Goal: Information Seeking & Learning: Learn about a topic

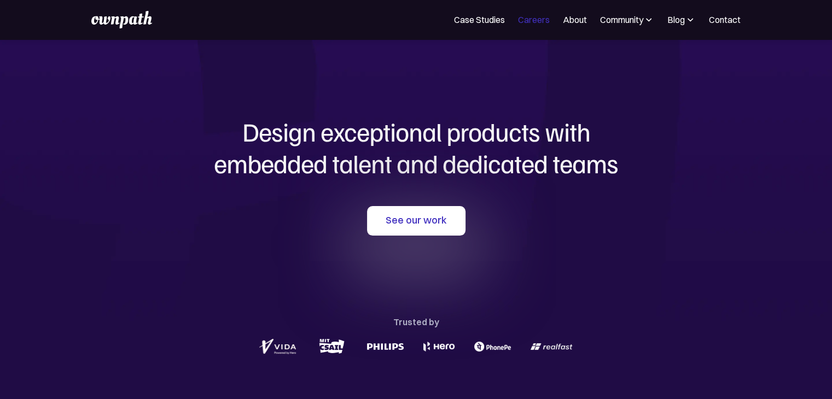
click at [541, 25] on link "Careers" at bounding box center [534, 19] width 32 height 13
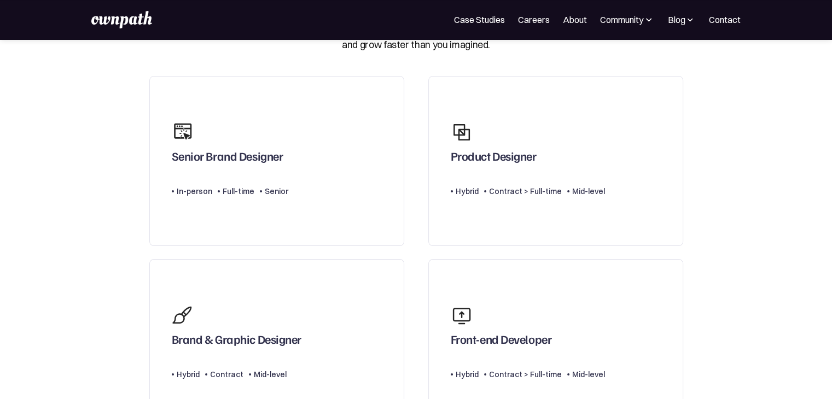
scroll to position [74, 0]
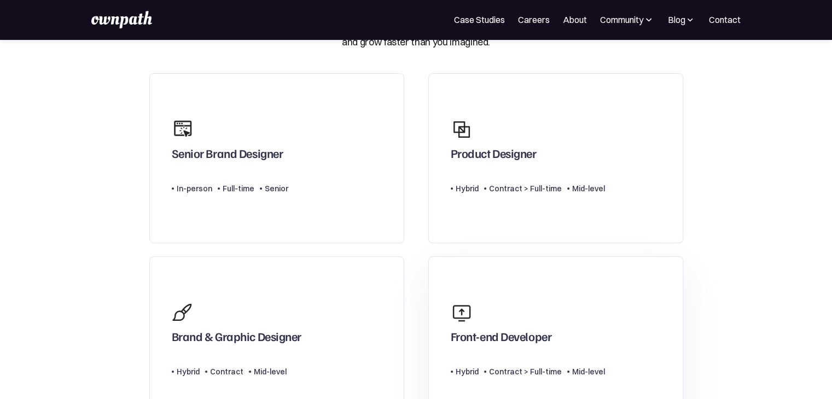
click at [467, 310] on img at bounding box center [462, 313] width 22 height 22
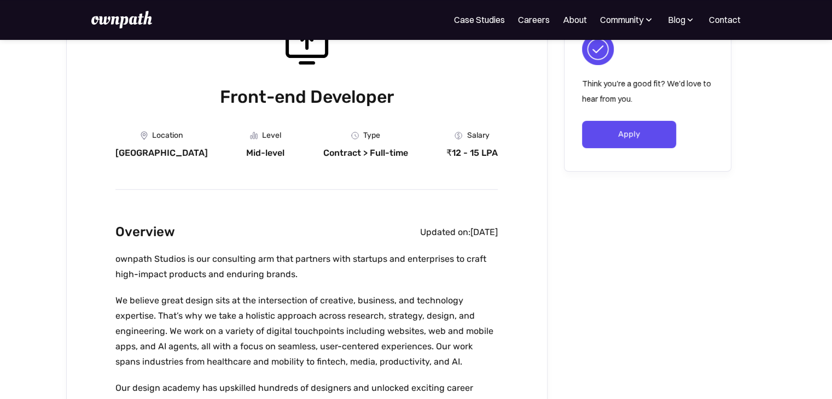
scroll to position [118, 0]
click at [575, 18] on link "About" at bounding box center [575, 19] width 24 height 13
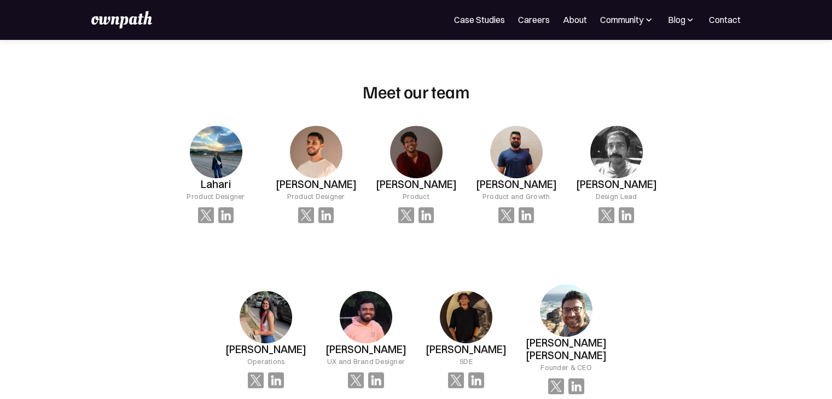
scroll to position [715, 0]
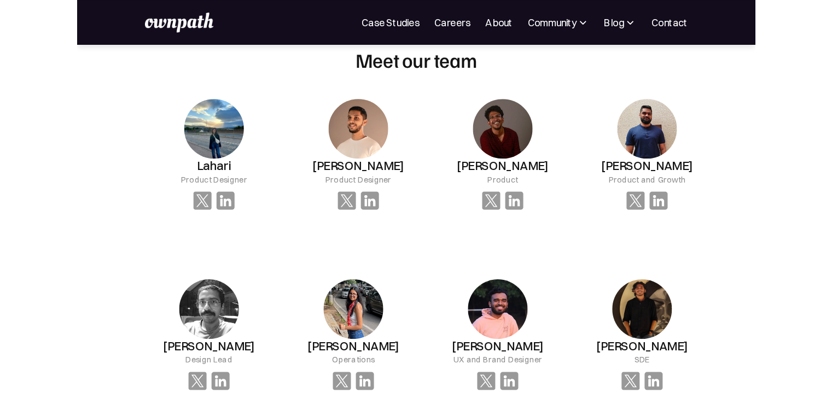
scroll to position [755, 0]
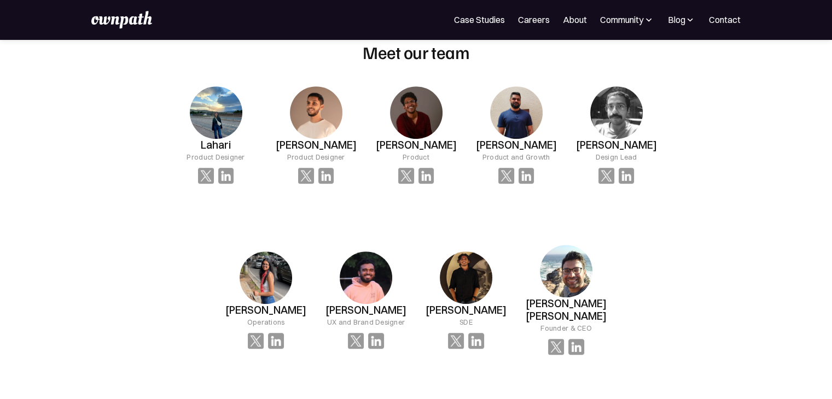
click at [732, 225] on div "OUR MISSION At ownpath, our mission is to unlock potential — in people, teams, …" at bounding box center [416, 311] width 832 height 2053
click at [224, 182] on img at bounding box center [226, 176] width 16 height 16
click at [481, 338] on img at bounding box center [476, 341] width 16 height 16
click at [481, 335] on img at bounding box center [476, 341] width 16 height 16
click at [479, 335] on img at bounding box center [476, 341] width 16 height 16
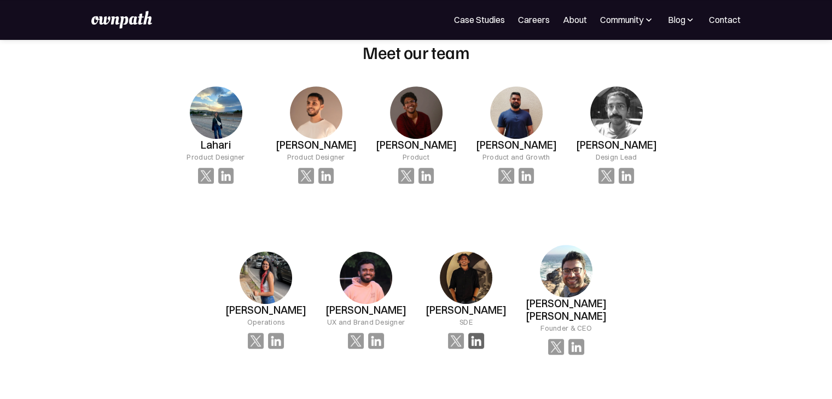
click at [481, 333] on img at bounding box center [476, 341] width 16 height 16
